Goal: Information Seeking & Learning: Stay updated

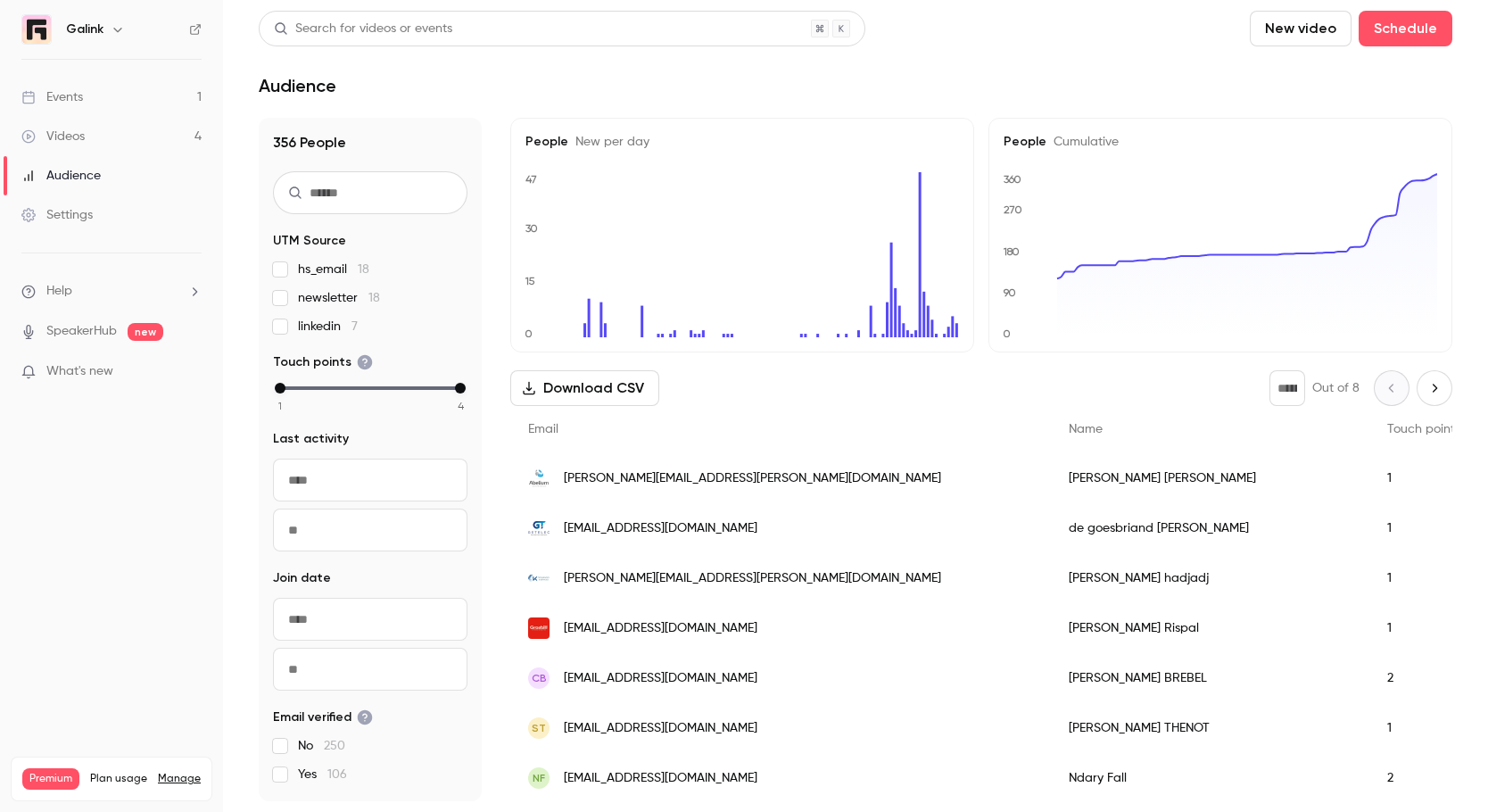
click at [97, 88] on link "Events 1" at bounding box center [111, 98] width 223 height 39
